Goal: Complete application form: Complete application form

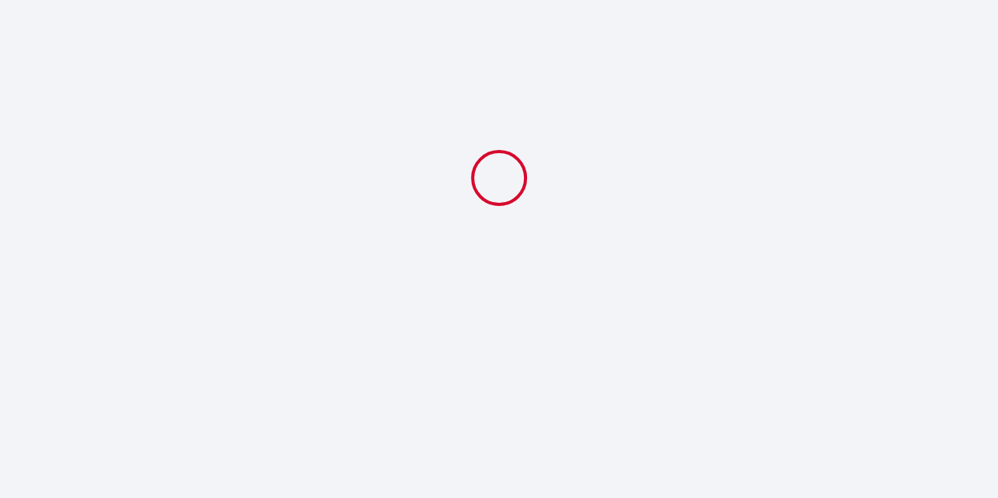
select select
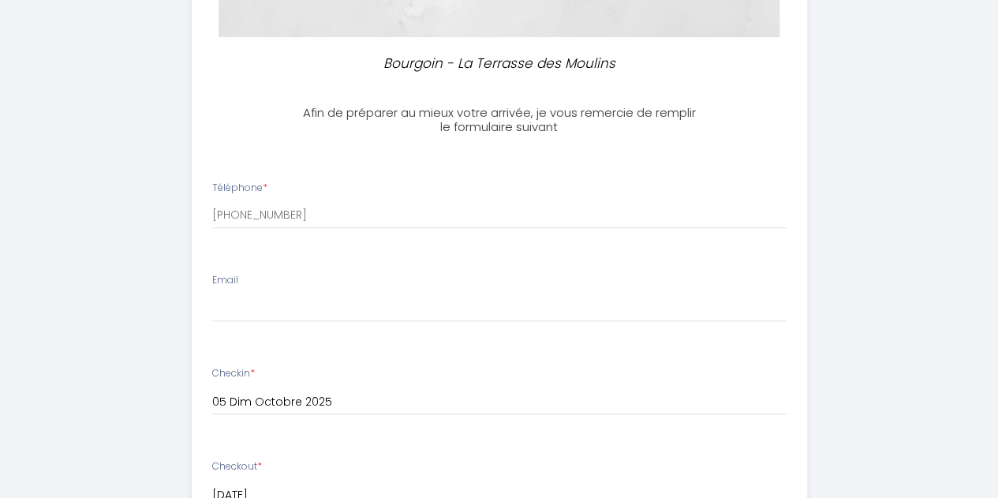
scroll to position [376, 0]
click at [271, 287] on div "Email" at bounding box center [498, 299] width 595 height 49
click at [245, 291] on div "Email" at bounding box center [498, 299] width 595 height 49
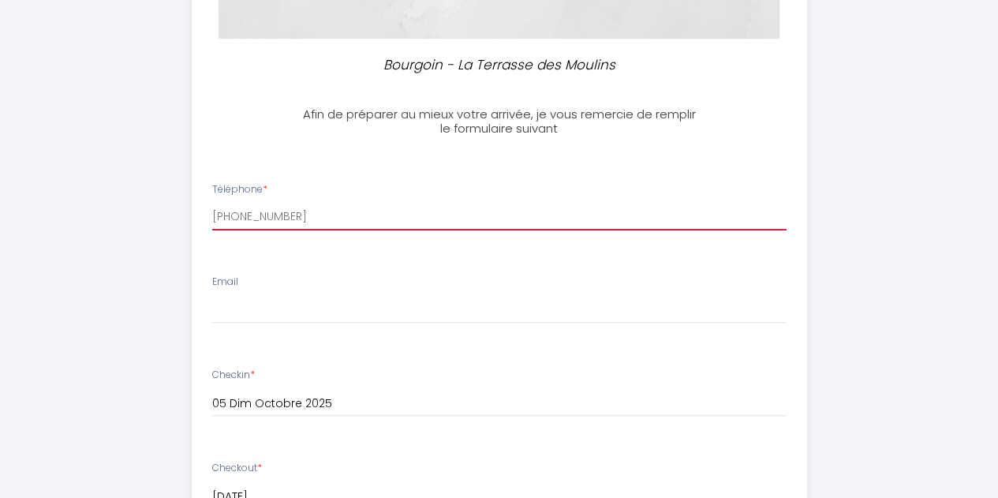
click at [280, 212] on input "[PHONE_NUMBER]" at bounding box center [499, 216] width 575 height 28
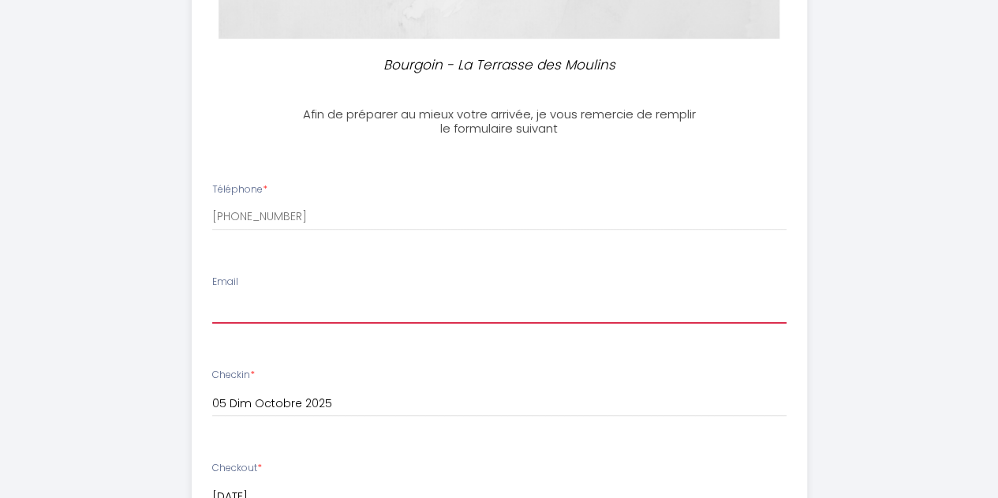
click at [223, 315] on input "Email" at bounding box center [499, 309] width 575 height 28
type input "[EMAIL_ADDRESS][DOMAIN_NAME]"
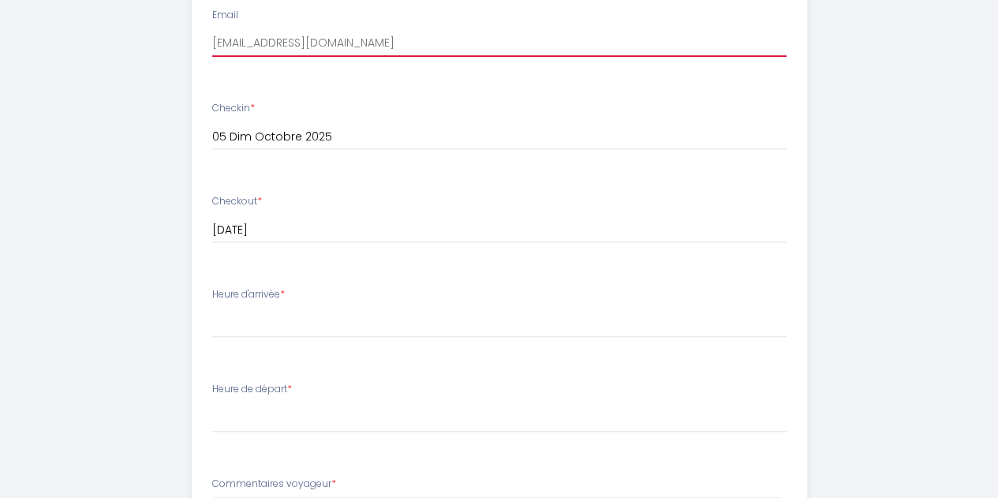
scroll to position [645, 0]
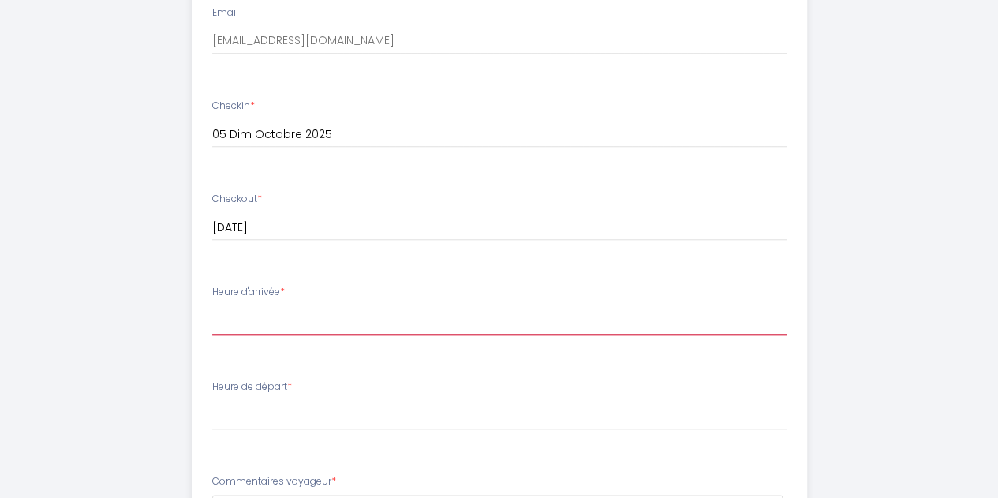
click at [220, 331] on select "17:00 17:30 18:00 18:30 19:00 19:30 20:00 20:30 21:00 21:30 22:00 22:30 23:00 2…" at bounding box center [499, 320] width 575 height 30
select select "17:00"
click at [212, 305] on select "17:00 17:30 18:00 18:30 19:00 19:30 20:00 20:30 21:00 21:30 22:00 22:30 23:00 2…" at bounding box center [499, 320] width 575 height 30
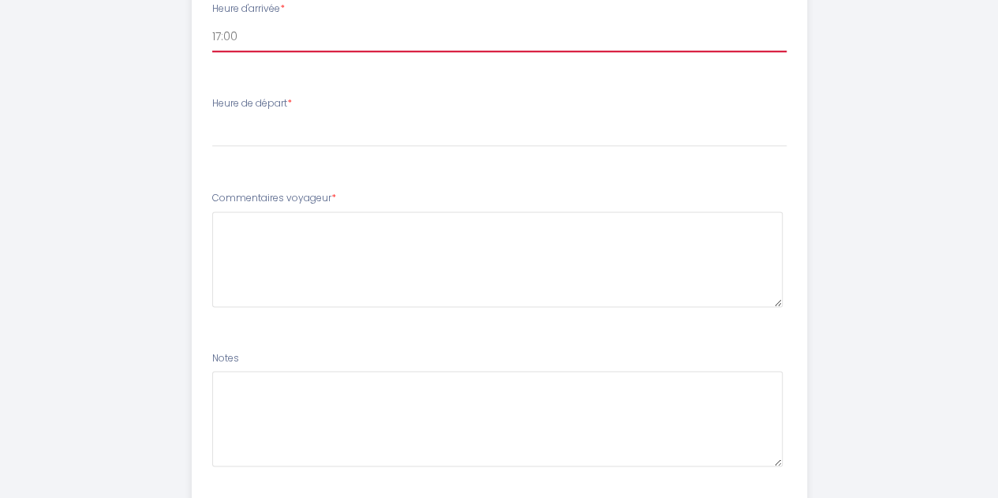
scroll to position [936, 0]
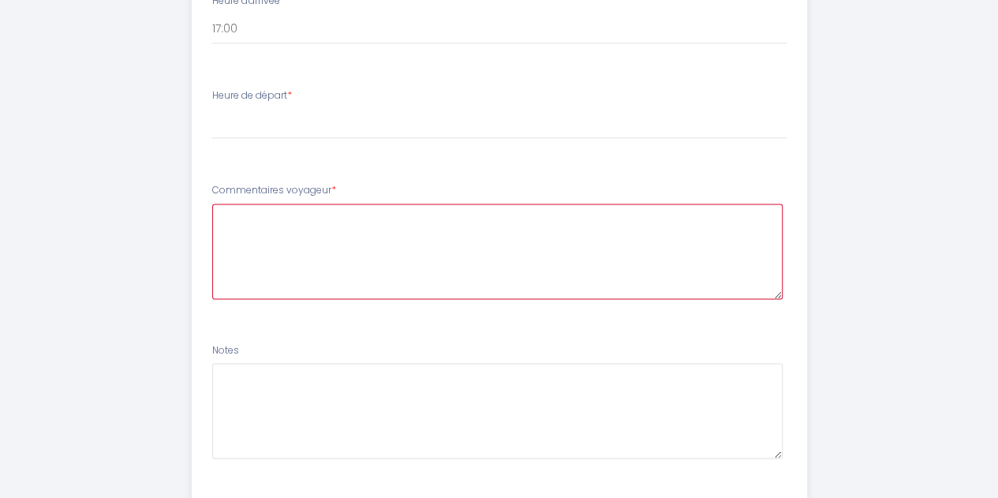
click at [254, 230] on voyageur6 at bounding box center [497, 251] width 571 height 95
click at [317, 218] on voyageur6 "Bonjour de prefernce rdc" at bounding box center [497, 251] width 571 height 95
click at [345, 211] on voyageur6 "Bonjour de preference rdc" at bounding box center [497, 251] width 571 height 95
click at [393, 205] on voyageur6 "Bonjour de preference en rdc" at bounding box center [497, 251] width 571 height 95
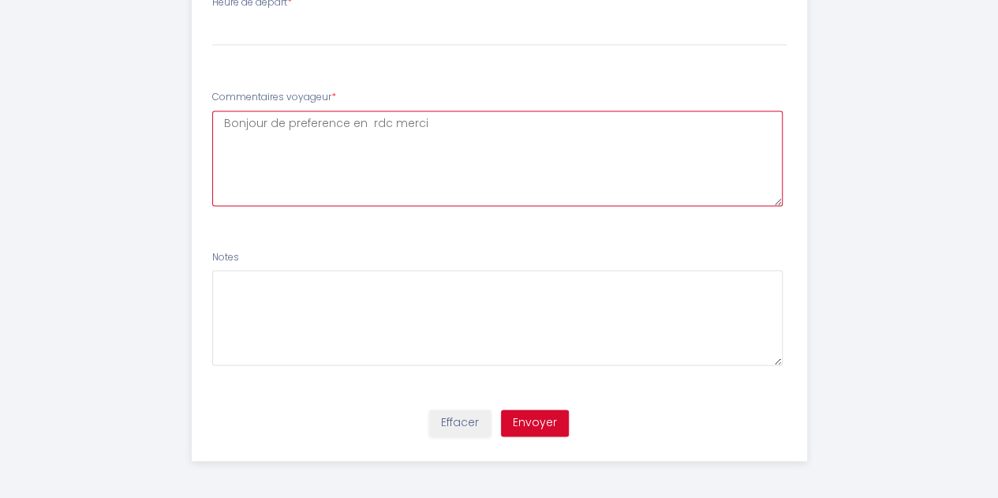
drag, startPoint x: 428, startPoint y: 127, endPoint x: 234, endPoint y: 168, distance: 198.4
click at [234, 168] on voyageur6 "Bonjour de preference en rdc merci" at bounding box center [497, 157] width 571 height 95
type voyageur6 "Bo"
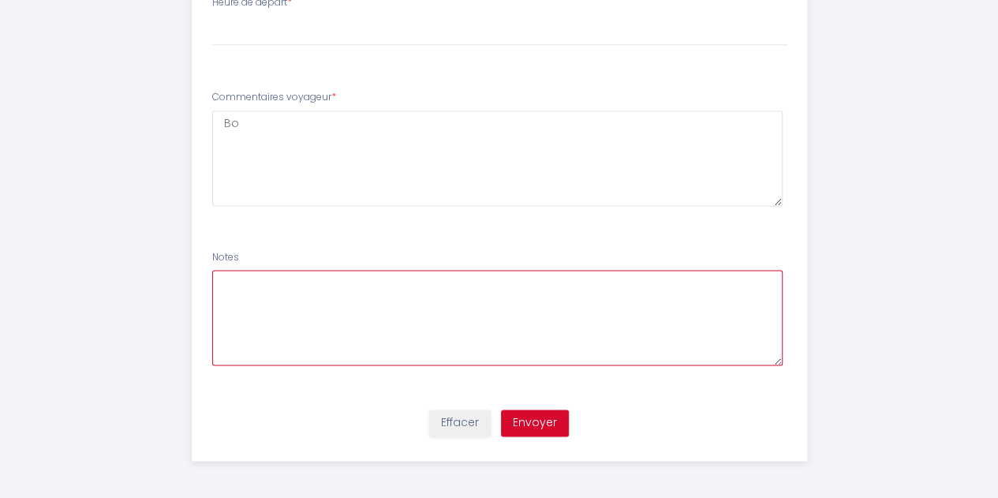
click at [238, 328] on textarea at bounding box center [497, 317] width 571 height 95
paste textarea "njour de preference en rdc merci"
type textarea "njour de preference en rdc merci"
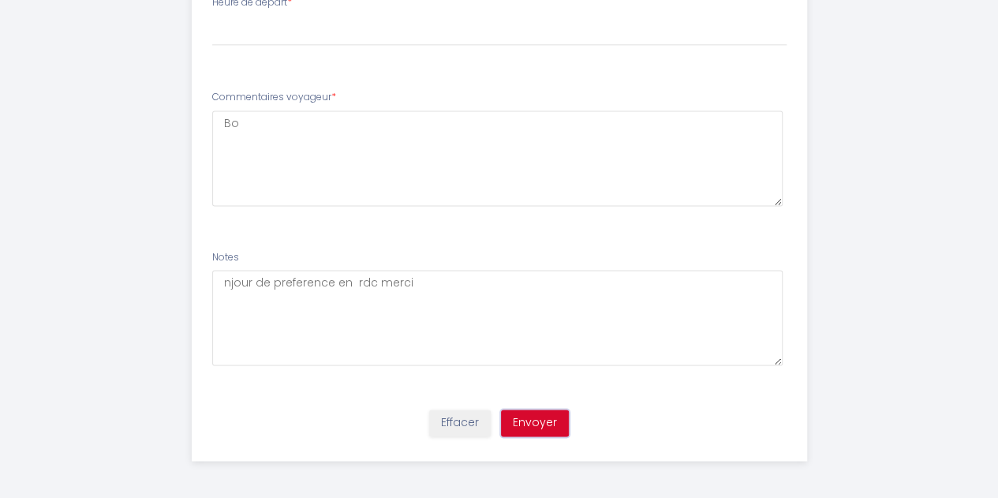
click at [554, 429] on button "Envoyer" at bounding box center [535, 423] width 68 height 27
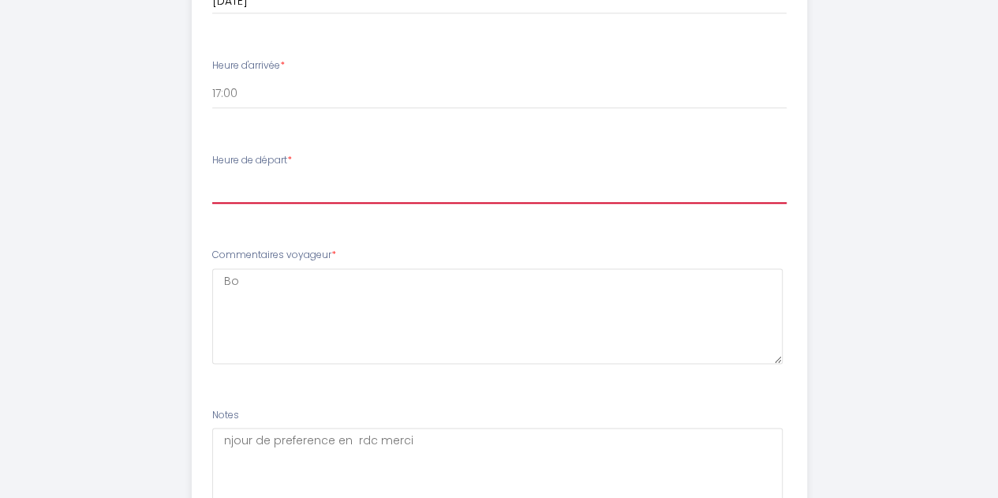
scroll to position [870, 0]
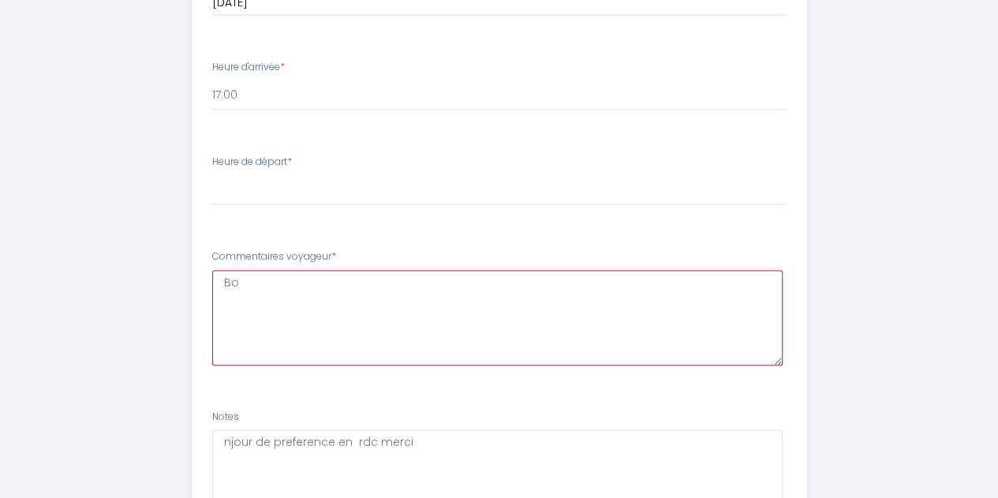
click at [224, 315] on voyageur6 "Bo" at bounding box center [497, 317] width 571 height 95
drag, startPoint x: 242, startPoint y: 283, endPoint x: 206, endPoint y: 286, distance: 36.4
click at [206, 286] on li "Commentaires voyageur * [PERSON_NAME]" at bounding box center [500, 315] width 614 height 151
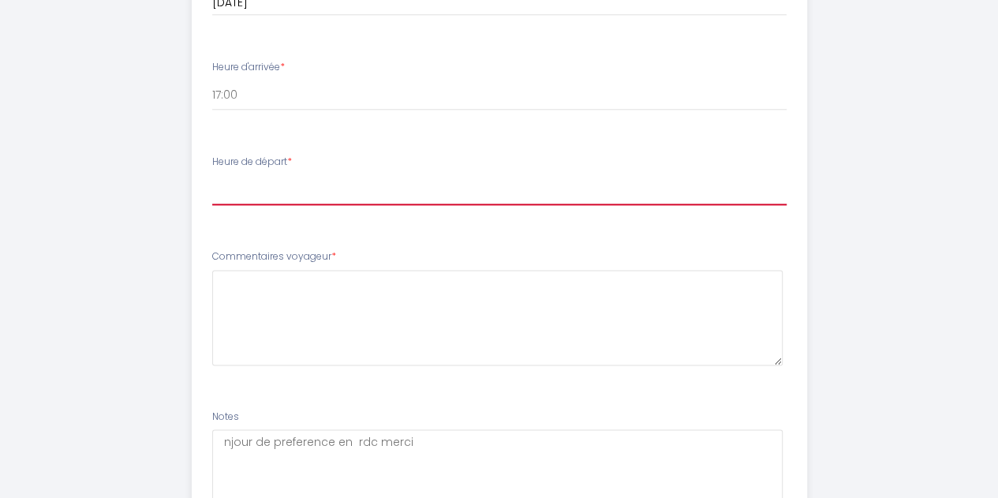
click at [246, 195] on select "00:00 00:30 01:00 01:30 02:00 02:30 03:00 03:30 04:00 04:30 05:00 05:30 06:00 0…" at bounding box center [499, 190] width 575 height 30
select select "08:30"
click at [212, 175] on select "00:00 00:30 01:00 01:30 02:00 02:30 03:00 03:30 04:00 04:30 05:00 05:30 06:00 0…" at bounding box center [499, 190] width 575 height 30
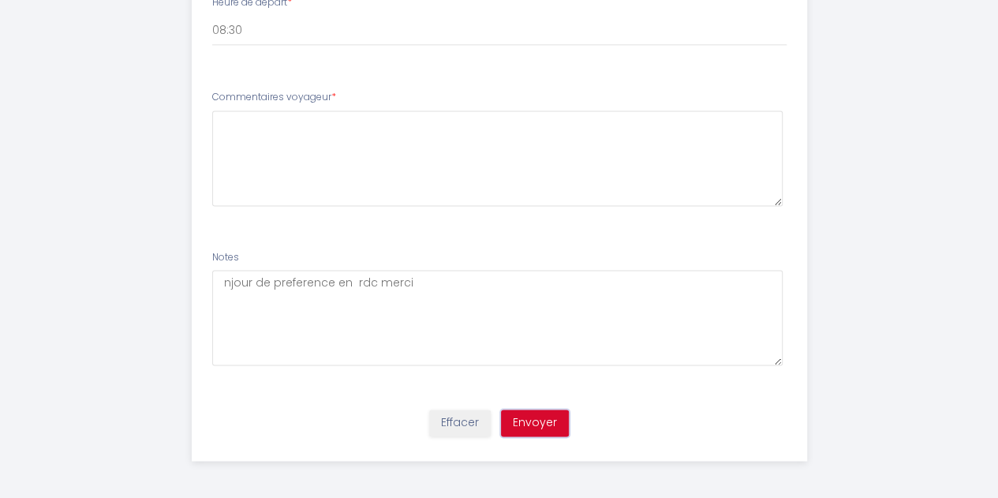
click at [540, 425] on button "Envoyer" at bounding box center [535, 423] width 68 height 27
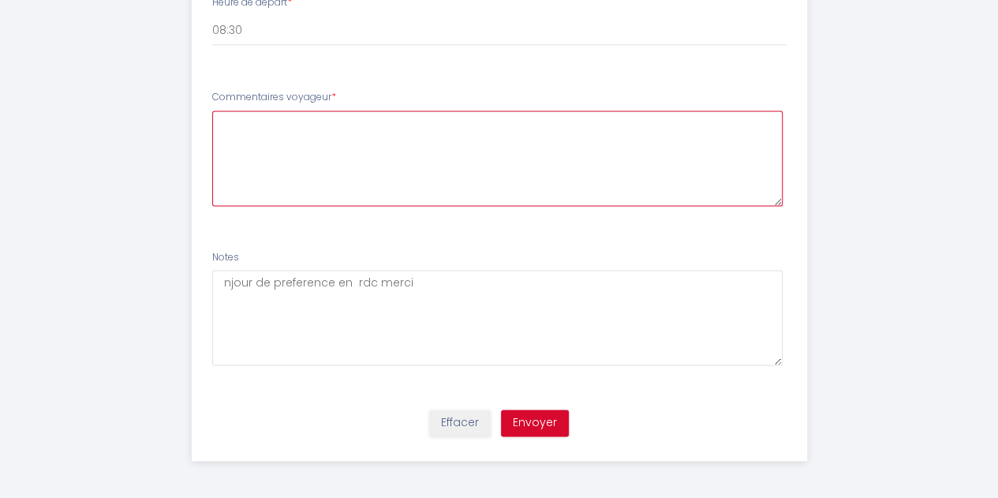
click at [264, 133] on voyageur6 at bounding box center [497, 157] width 571 height 95
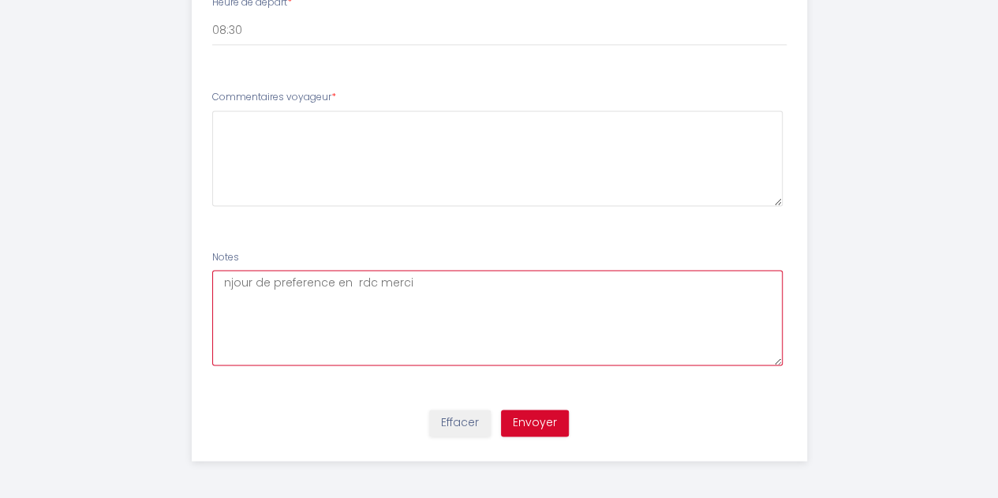
click at [213, 315] on textarea "njour de preference en rdc merci" at bounding box center [497, 317] width 571 height 95
type textarea "BOnjour de preference en rdc merci"
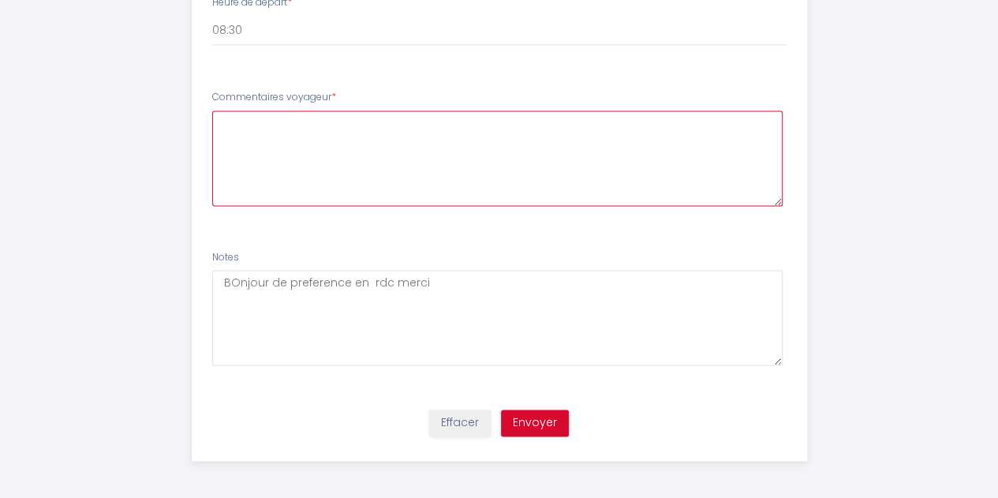
click at [242, 125] on voyageur6 at bounding box center [497, 157] width 571 height 95
click at [260, 122] on voyageur6 "Merci" at bounding box center [497, 157] width 571 height 95
drag, startPoint x: 260, startPoint y: 125, endPoint x: 209, endPoint y: 130, distance: 51.5
click at [209, 130] on li "Commentaires voyageur * Merci" at bounding box center [500, 156] width 614 height 151
type voyageur6 "Choisir le plus calme merci"
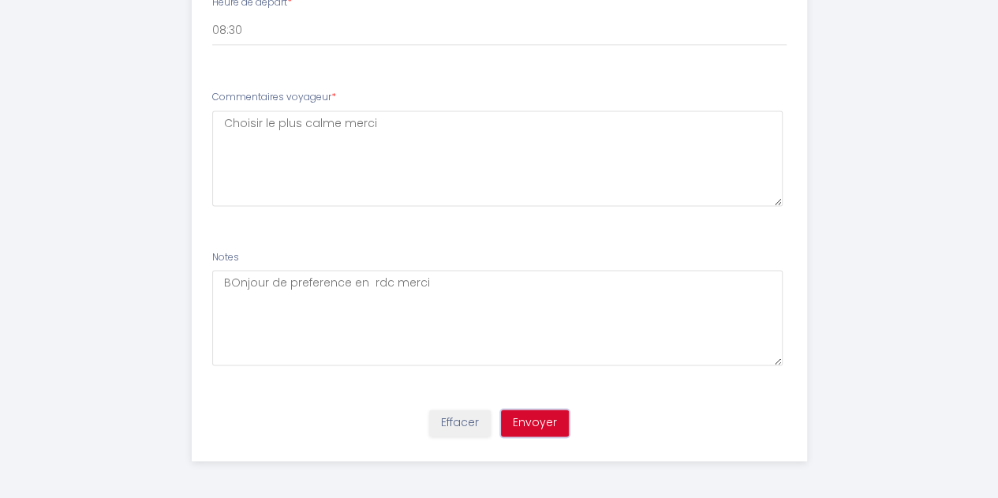
click at [534, 429] on button "Envoyer" at bounding box center [535, 423] width 68 height 27
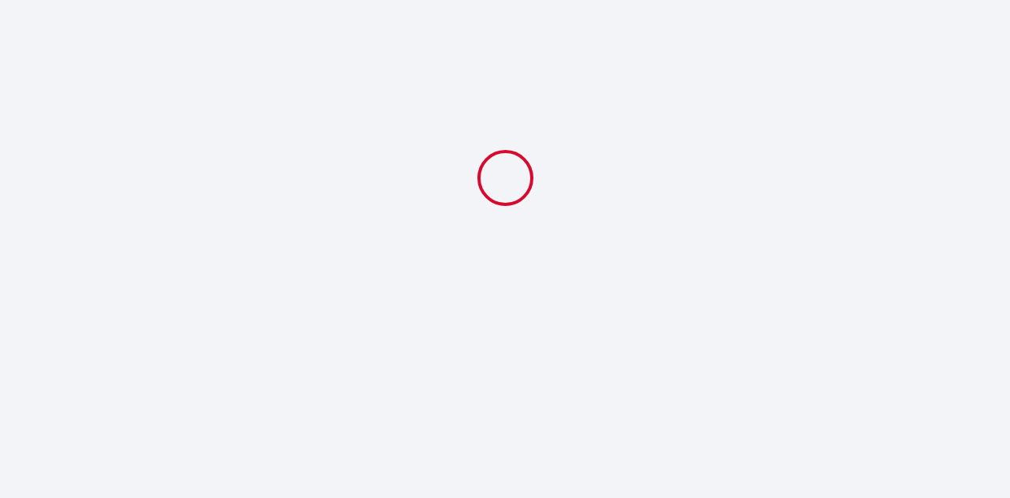
select select "08:30"
